Goal: Check status: Check status

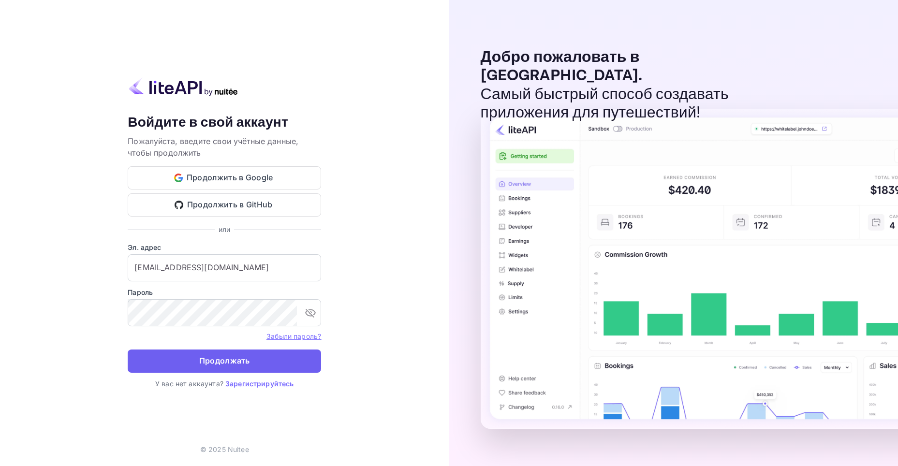
click at [233, 360] on ya-tr-span "Продолжать" at bounding box center [224, 360] width 51 height 13
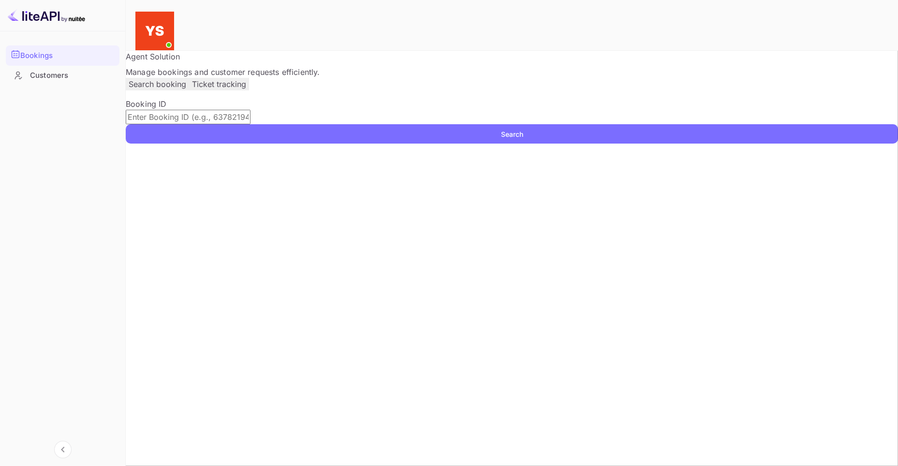
click at [219, 124] on input "text" at bounding box center [188, 117] width 125 height 15
paste input "9363386"
type input "9363386"
click at [523, 139] on ya-tr-span "Search" at bounding box center [512, 134] width 22 height 10
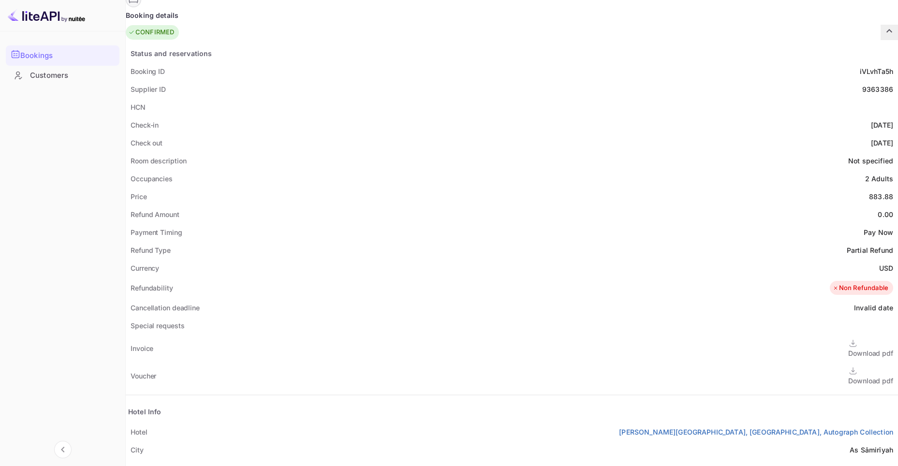
scroll to position [193, 0]
click at [848, 375] on div "Download pdf" at bounding box center [870, 380] width 45 height 10
